Goal: Task Accomplishment & Management: Manage account settings

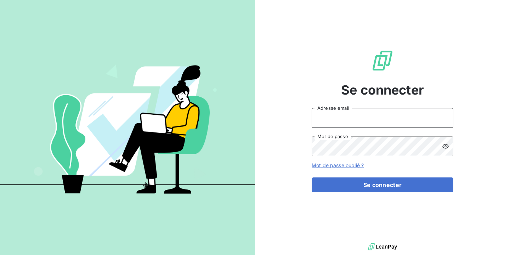
click at [374, 121] on input "Adresse email" at bounding box center [383, 118] width 142 height 20
type input "[PERSON_NAME][EMAIL_ADDRESS][DOMAIN_NAME]"
click at [312, 178] on button "Se connecter" at bounding box center [383, 185] width 142 height 15
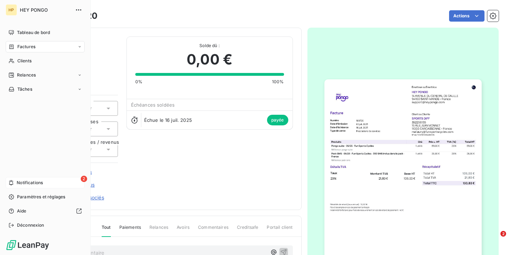
click at [32, 186] on div "2 Notifications" at bounding box center [45, 182] width 79 height 11
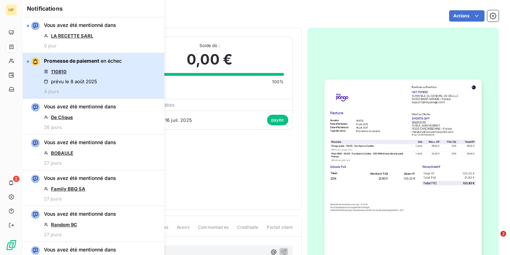
click at [100, 67] on div "Promesse de paiement en échec 110810 prévu le 8 août 2025 4 jours" at bounding box center [83, 75] width 78 height 37
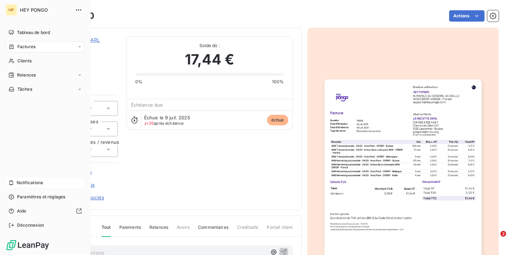
click at [24, 183] on span "Notifications" at bounding box center [30, 183] width 26 height 6
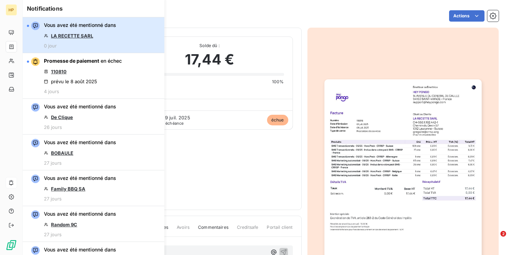
click at [118, 33] on button "Vous avez été mentionné dans LA RECETTE SARL 0 jour" at bounding box center [94, 35] width 142 height 36
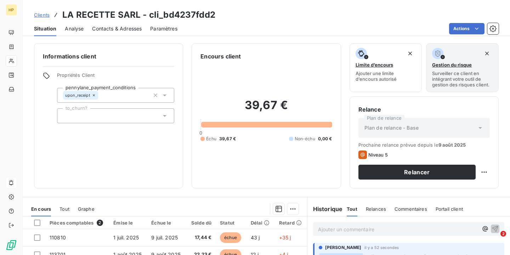
click at [113, 32] on div "Contacts & Adresses" at bounding box center [117, 28] width 50 height 15
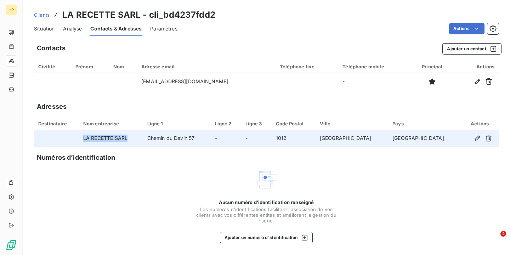
drag, startPoint x: 142, startPoint y: 139, endPoint x: 84, endPoint y: 139, distance: 58.1
click at [84, 139] on tr "LA RECETTE SARL Chemin du Devin 57 - - 1012 [GEOGRAPHIC_DATA] [GEOGRAPHIC_DATA]" at bounding box center [266, 138] width 465 height 17
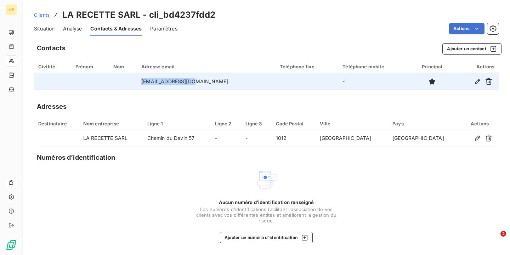
drag, startPoint x: 223, startPoint y: 86, endPoint x: 148, endPoint y: 82, distance: 75.2
click at [148, 84] on tr "[EMAIL_ADDRESS][DOMAIN_NAME] -" at bounding box center [266, 81] width 465 height 17
copy tr "[EMAIL_ADDRESS][DOMAIN_NAME]"
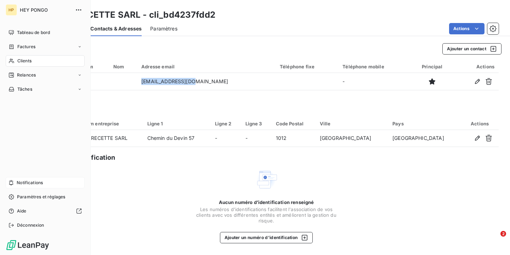
click at [34, 183] on span "Notifications" at bounding box center [30, 183] width 26 height 6
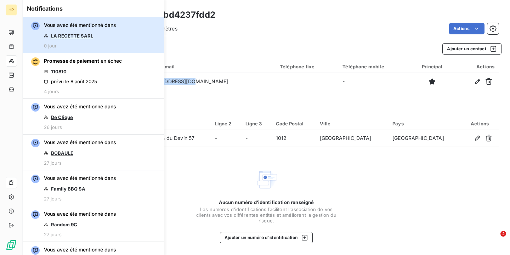
click at [96, 37] on div "Vous avez été mentionné dans LA RECETTE SARL 0 jour" at bounding box center [80, 35] width 72 height 27
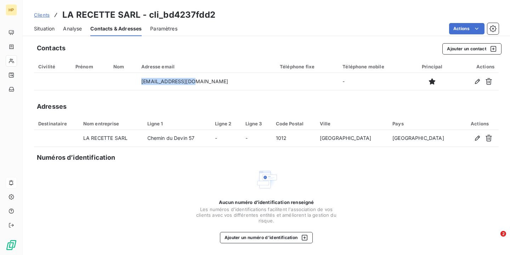
click at [39, 30] on span "Situation" at bounding box center [44, 28] width 21 height 7
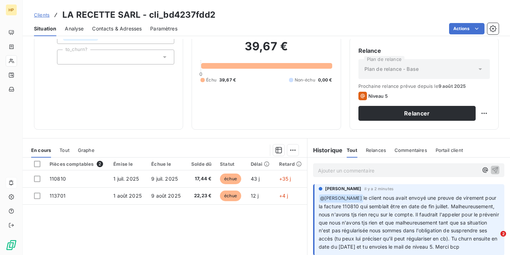
scroll to position [119, 0]
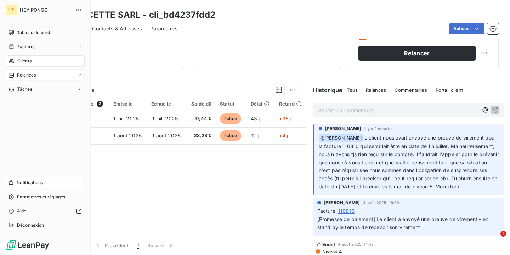
click at [29, 78] on span "Relances" at bounding box center [26, 75] width 19 height 6
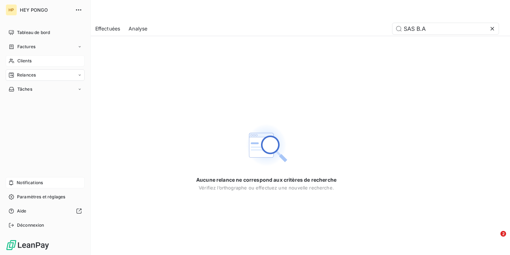
click at [26, 62] on span "Clients" at bounding box center [24, 61] width 14 height 6
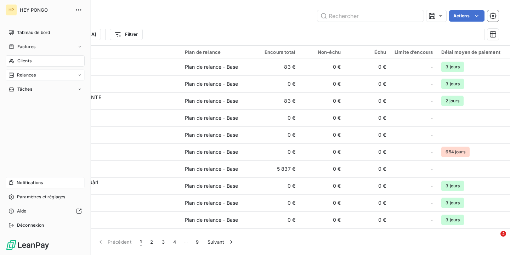
click at [30, 184] on span "Notifications" at bounding box center [30, 183] width 26 height 6
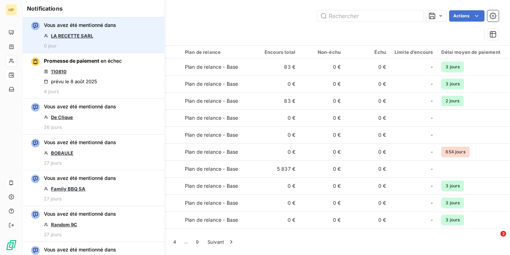
click at [91, 34] on link "LA RECETTE SARL" at bounding box center [72, 36] width 42 height 6
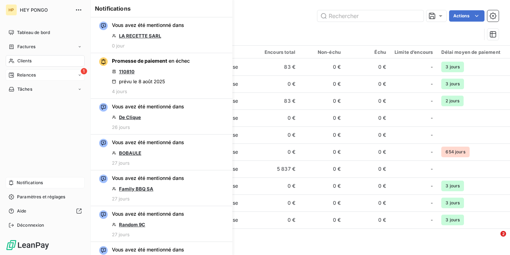
click at [24, 75] on span "Relances" at bounding box center [26, 75] width 19 height 6
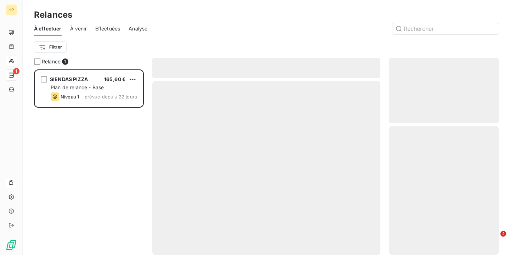
scroll to position [186, 110]
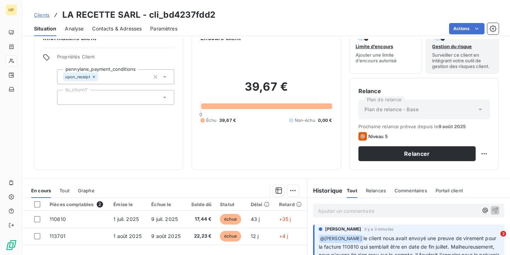
scroll to position [22, 0]
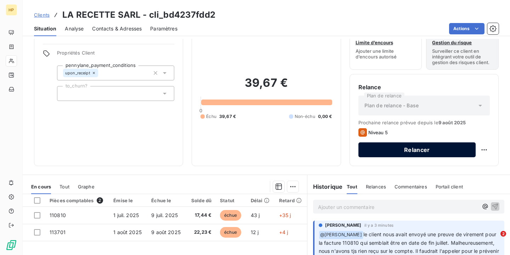
click at [402, 150] on button "Relancer" at bounding box center [417, 149] width 117 height 15
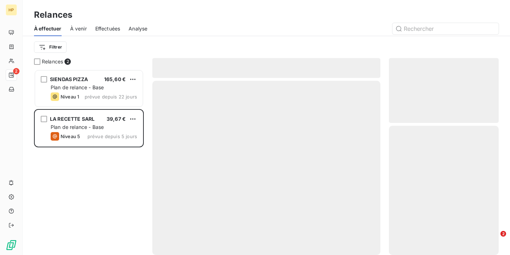
scroll to position [186, 110]
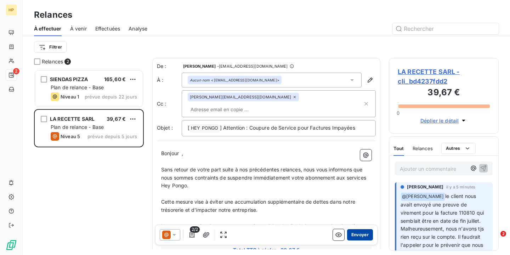
click at [362, 237] on button "Envoyer" at bounding box center [360, 234] width 26 height 11
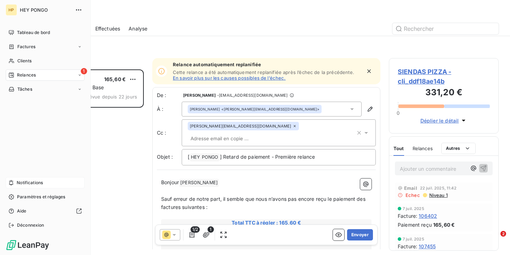
click at [35, 186] on span "Notifications" at bounding box center [30, 183] width 26 height 6
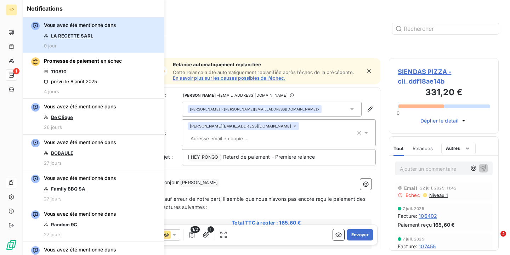
click at [80, 40] on div "Vous avez été mentionné dans LA RECETTE SARL 0 jour" at bounding box center [80, 35] width 72 height 27
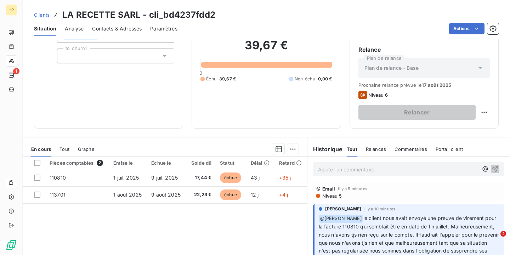
scroll to position [81, 0]
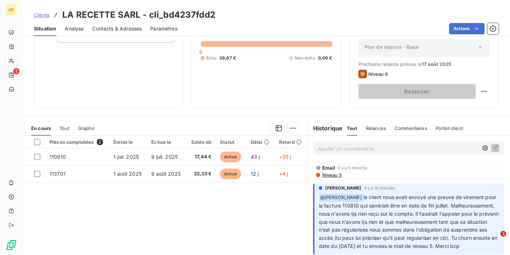
click at [349, 148] on p "Ajouter un commentaire ﻿" at bounding box center [398, 148] width 160 height 9
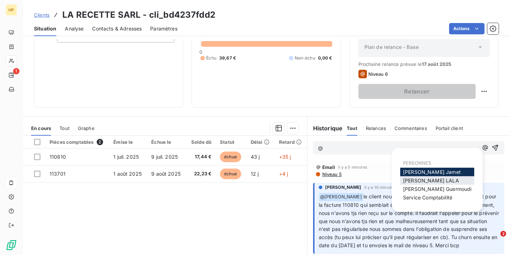
click at [410, 181] on span "Salomé LALA" at bounding box center [431, 181] width 56 height 6
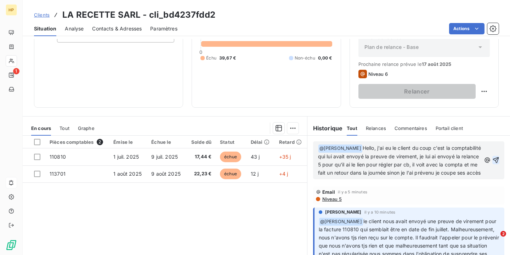
click at [496, 163] on icon "button" at bounding box center [496, 160] width 7 height 7
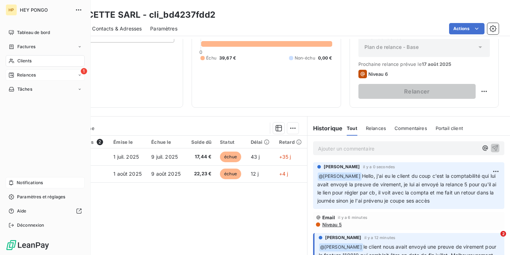
click at [18, 76] on span "Relances" at bounding box center [26, 75] width 19 height 6
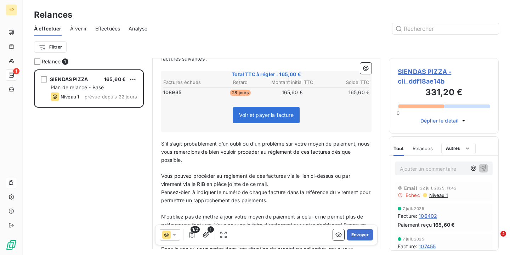
scroll to position [245, 0]
